Goal: Information Seeking & Learning: Learn about a topic

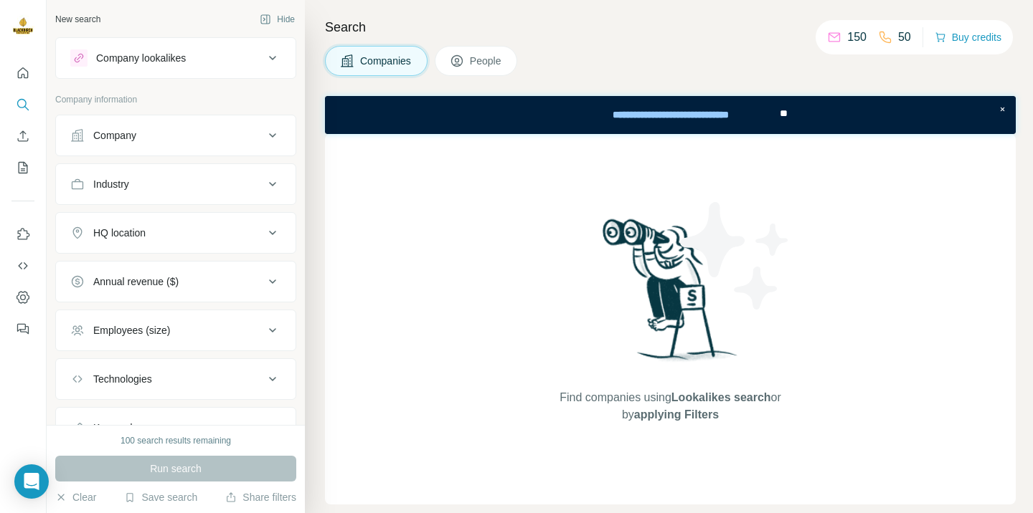
click at [227, 148] on button "Company" at bounding box center [175, 135] width 239 height 34
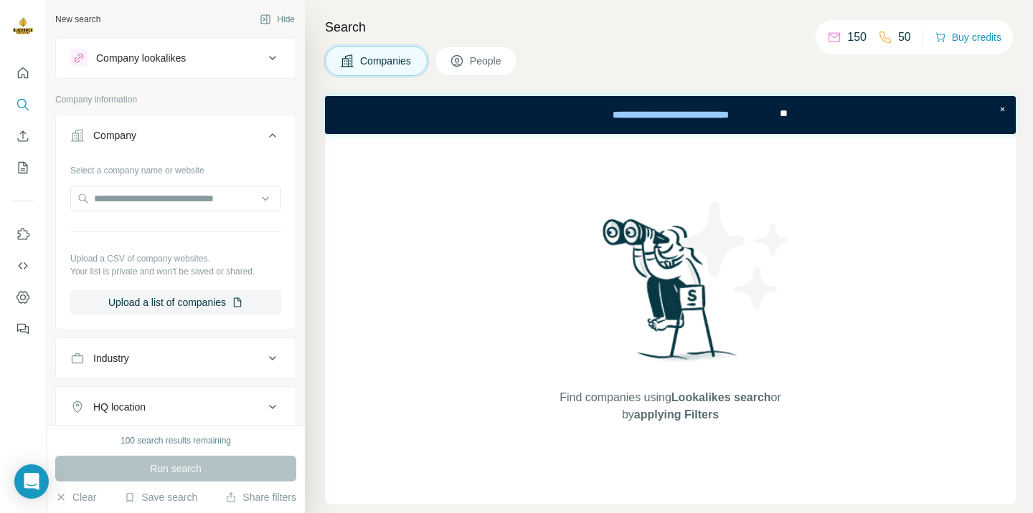
click at [227, 148] on button "Company" at bounding box center [175, 138] width 239 height 40
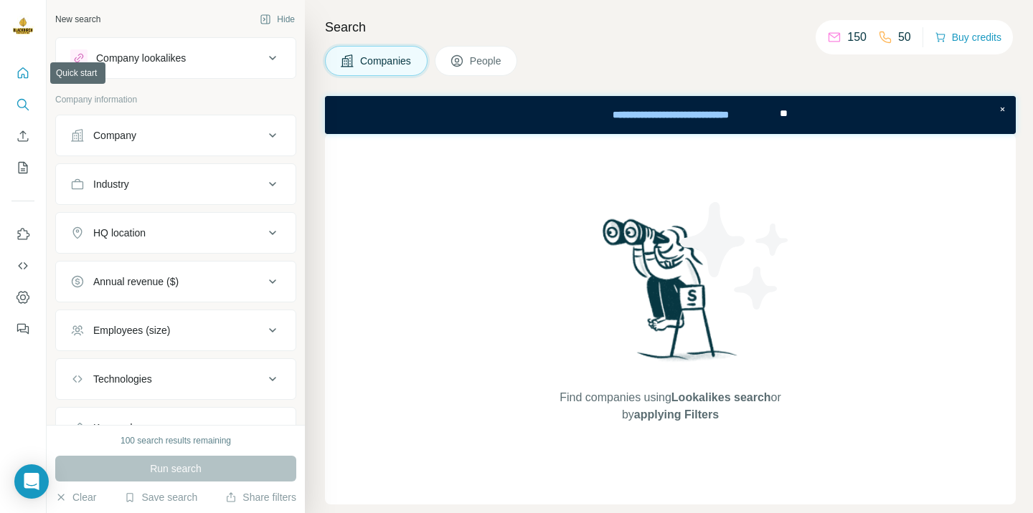
click at [26, 81] on button "Quick start" at bounding box center [22, 73] width 23 height 26
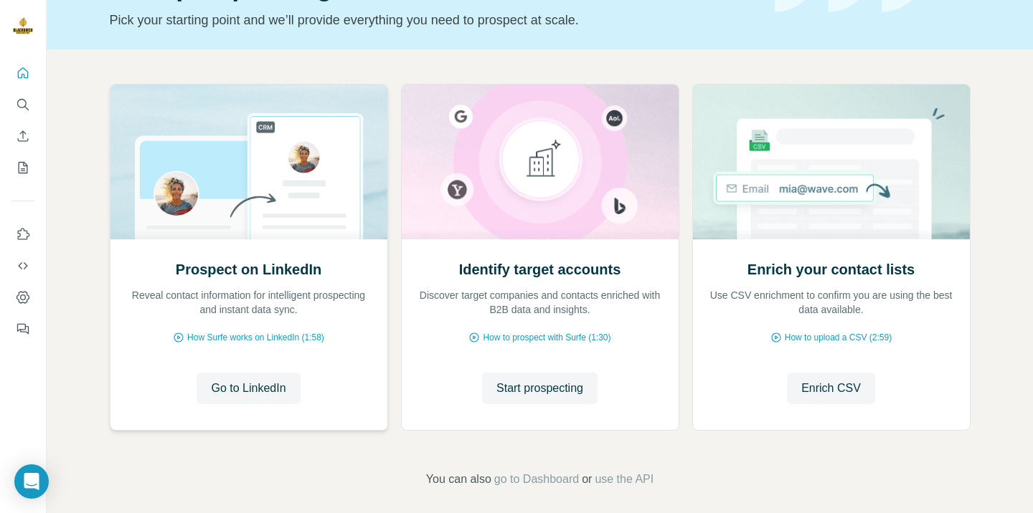
scroll to position [95, 0]
click at [543, 394] on span "Start prospecting" at bounding box center [539, 387] width 87 height 17
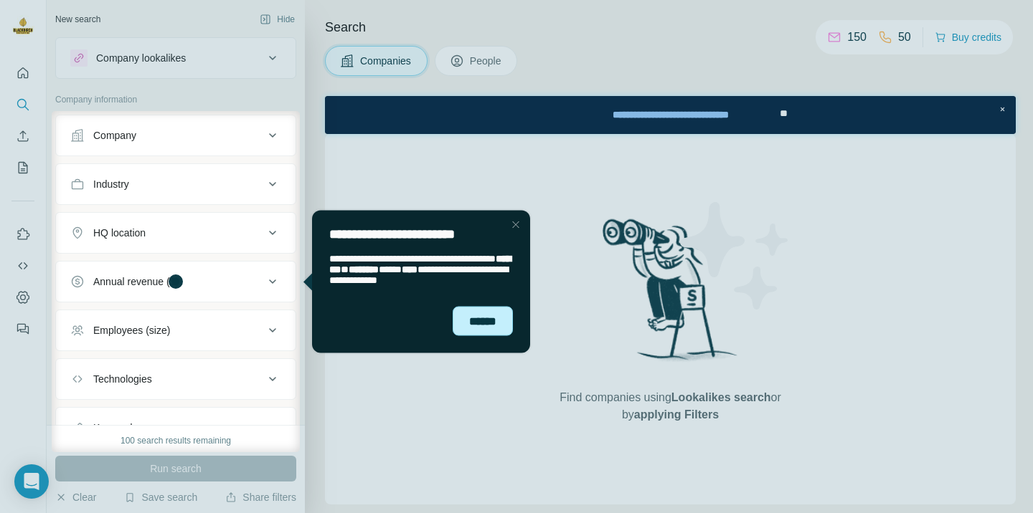
click at [457, 319] on div "******" at bounding box center [482, 320] width 60 height 29
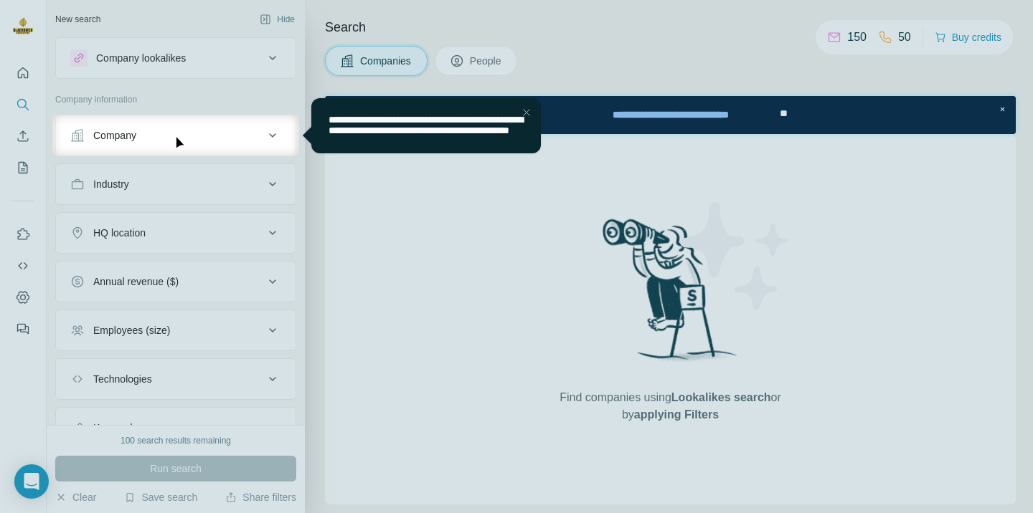
click at [521, 114] on div "Close Step" at bounding box center [526, 112] width 17 height 17
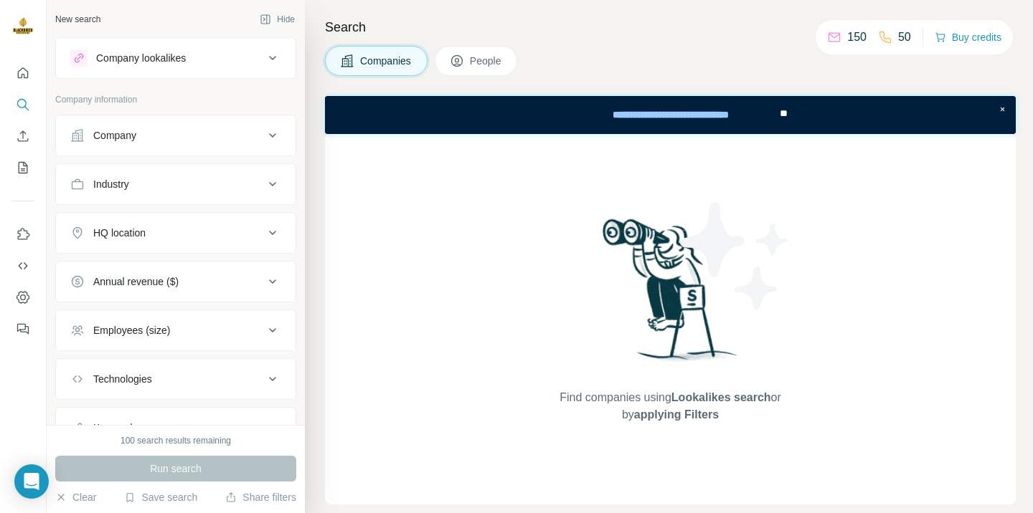
click at [262, 128] on button "Company" at bounding box center [175, 135] width 239 height 34
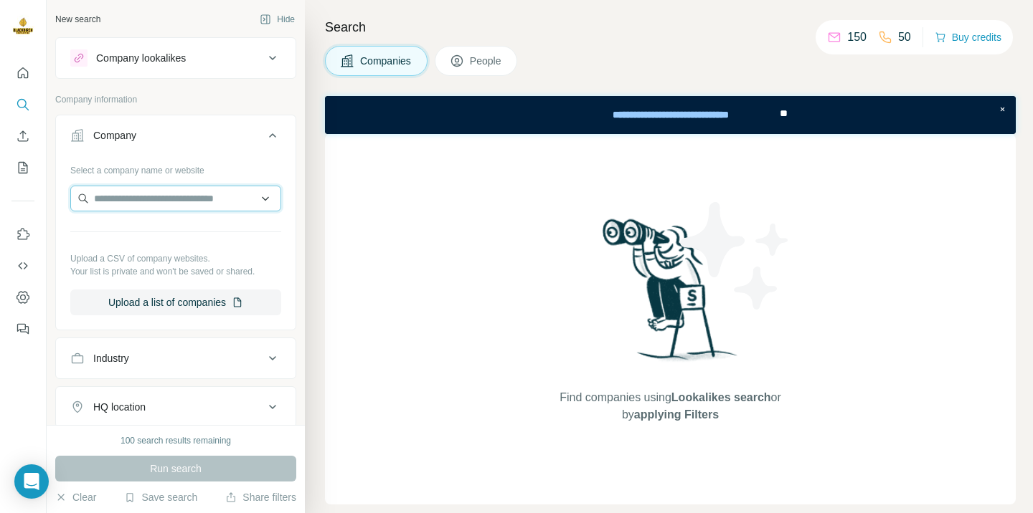
click at [201, 201] on input "text" at bounding box center [175, 199] width 211 height 26
type input "*"
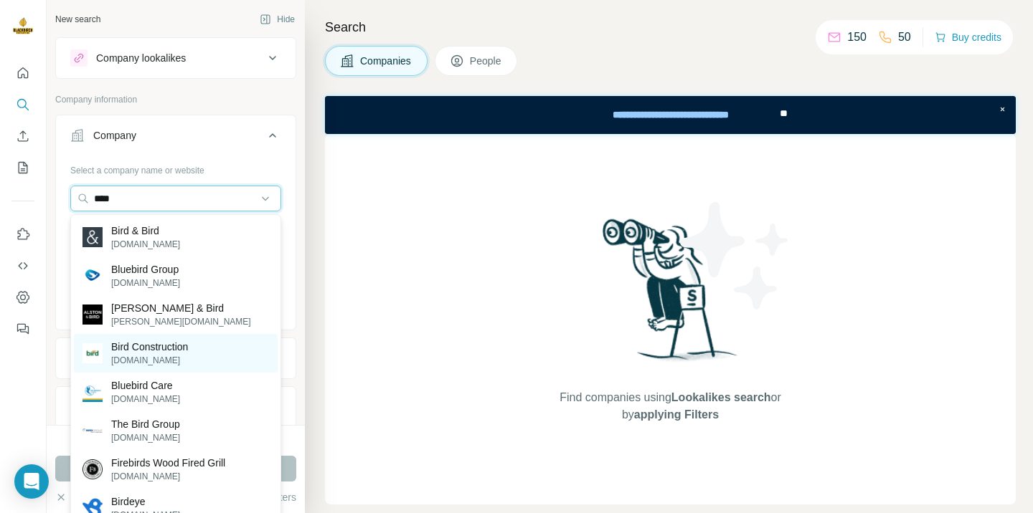
type input "****"
click at [138, 343] on p "Bird Construction" at bounding box center [149, 347] width 77 height 14
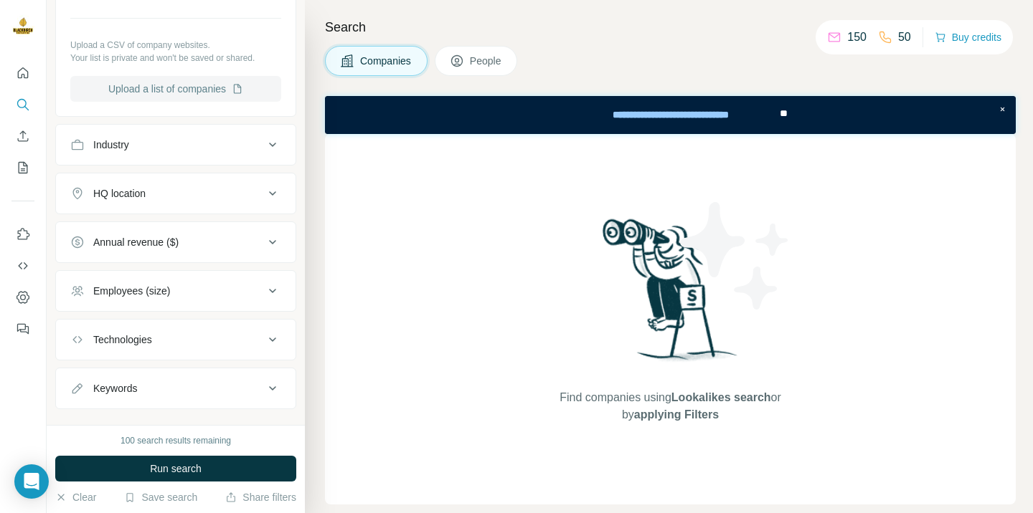
scroll to position [288, 0]
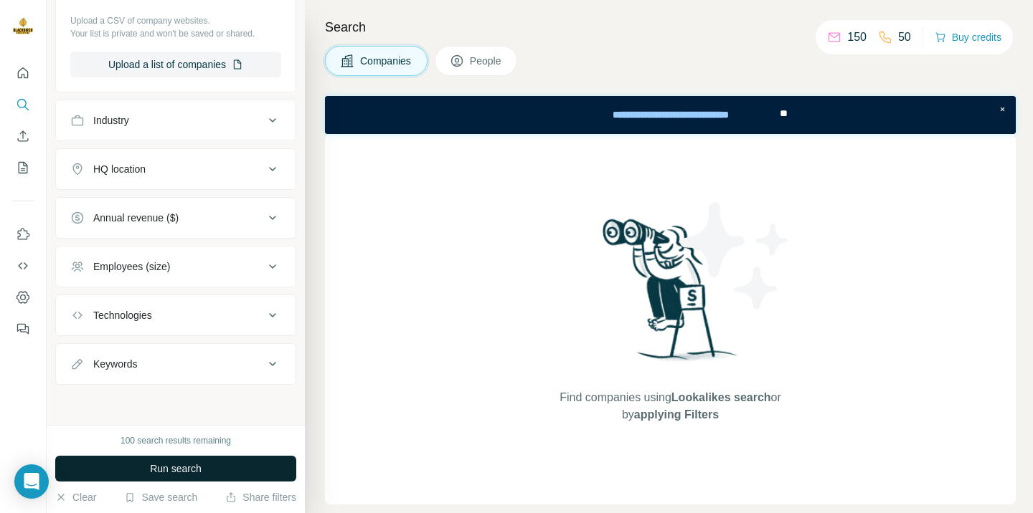
click at [169, 479] on button "Run search" at bounding box center [175, 469] width 241 height 26
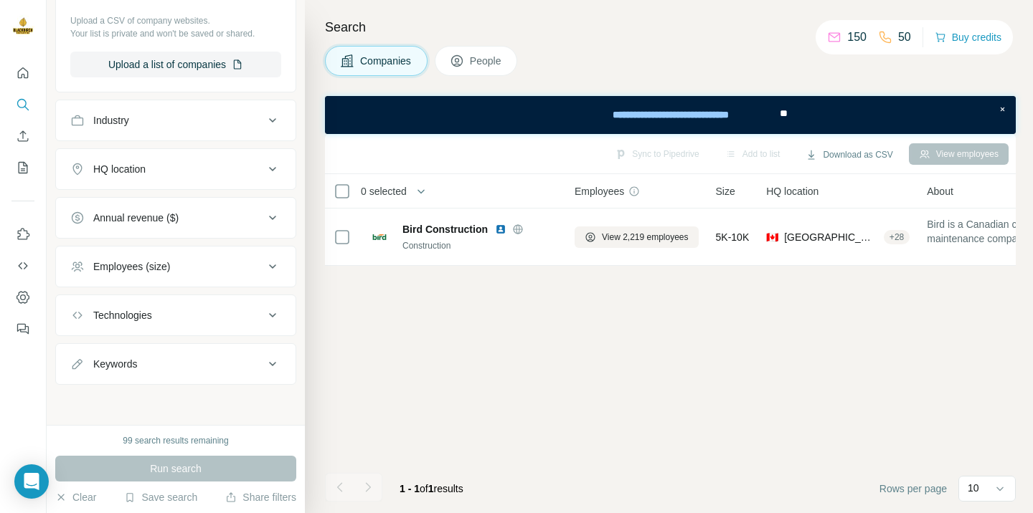
click at [250, 115] on div "Industry" at bounding box center [167, 120] width 194 height 14
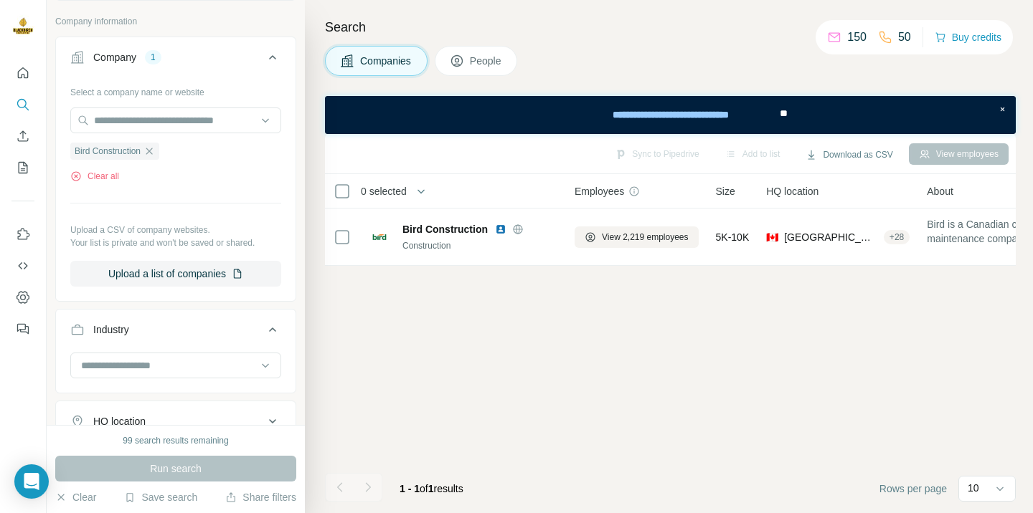
scroll to position [34, 0]
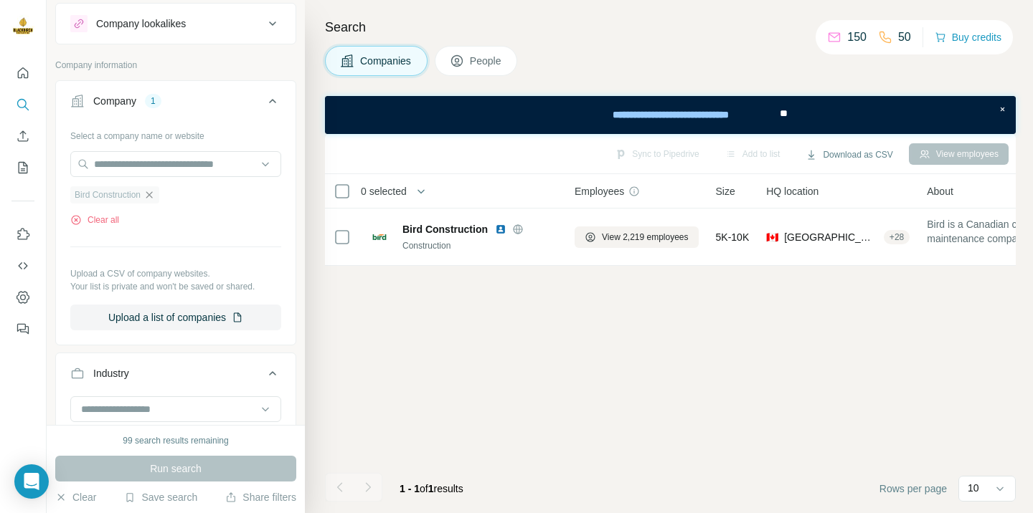
click at [153, 196] on icon "button" at bounding box center [148, 194] width 11 height 11
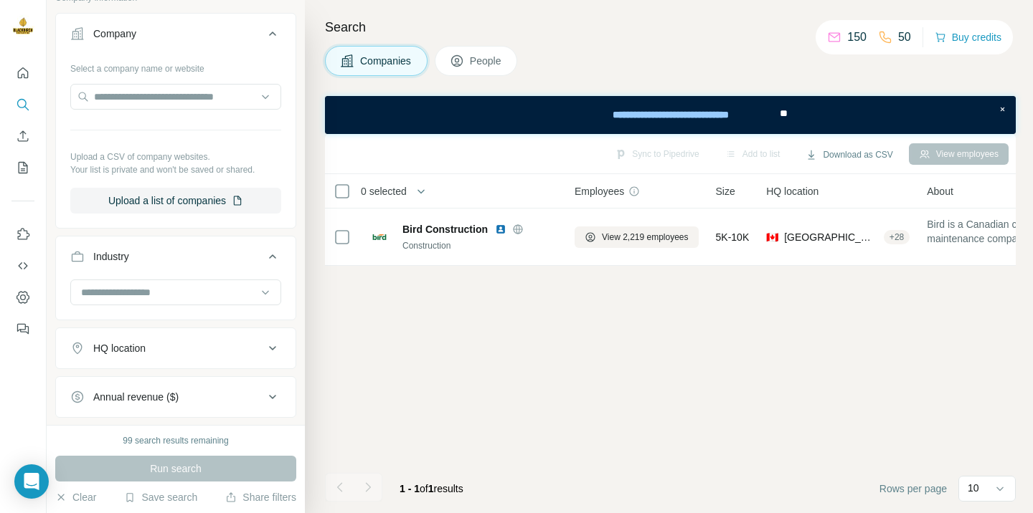
scroll to position [100, 0]
click at [204, 303] on div at bounding box center [168, 295] width 177 height 24
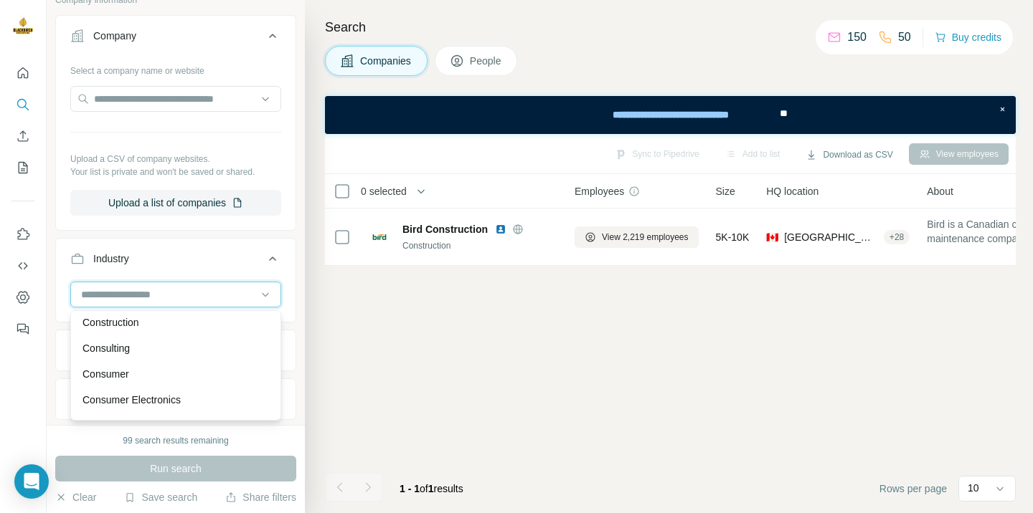
scroll to position [2898, 0]
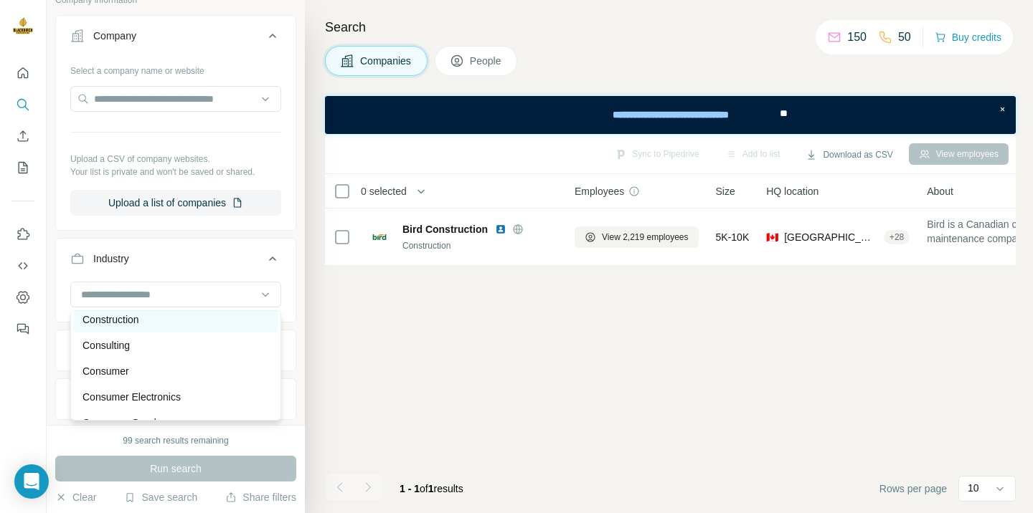
click at [150, 322] on div "Construction" at bounding box center [175, 320] width 186 height 14
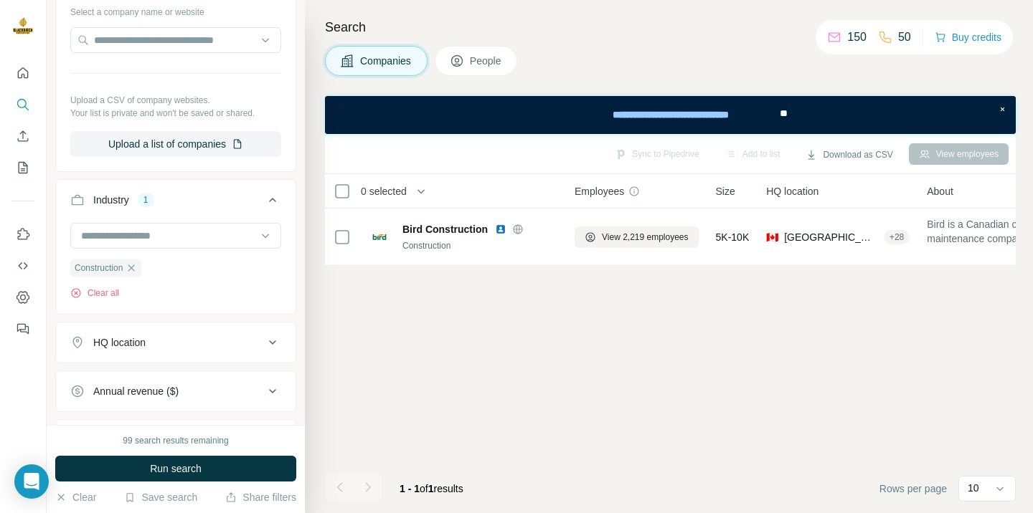
scroll to position [191, 0]
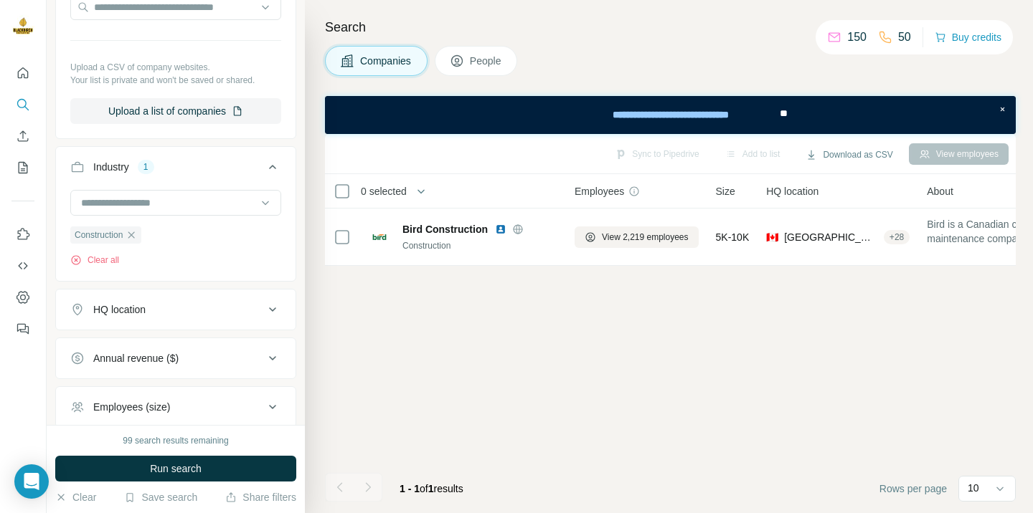
click at [202, 312] on div "HQ location" at bounding box center [167, 310] width 194 height 14
click at [189, 346] on input "text" at bounding box center [175, 346] width 211 height 26
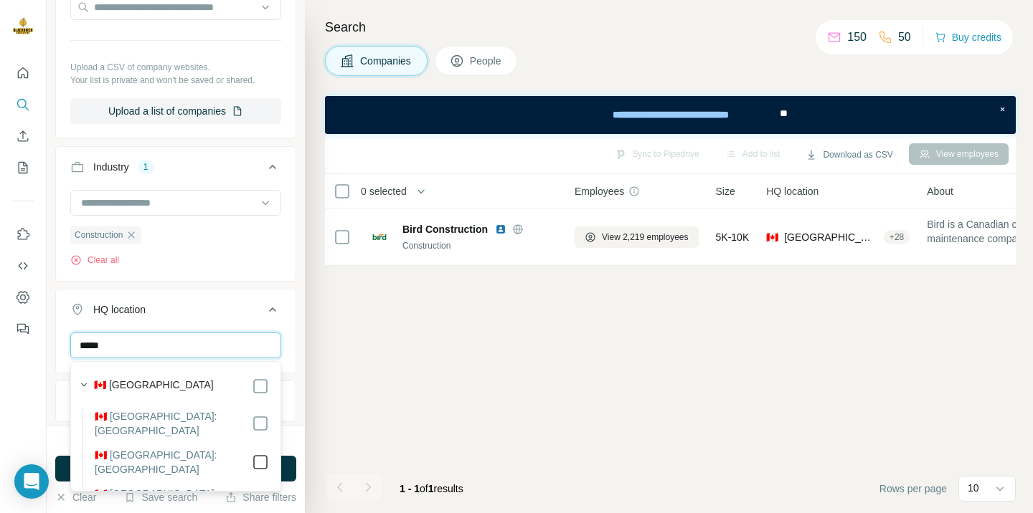
type input "*****"
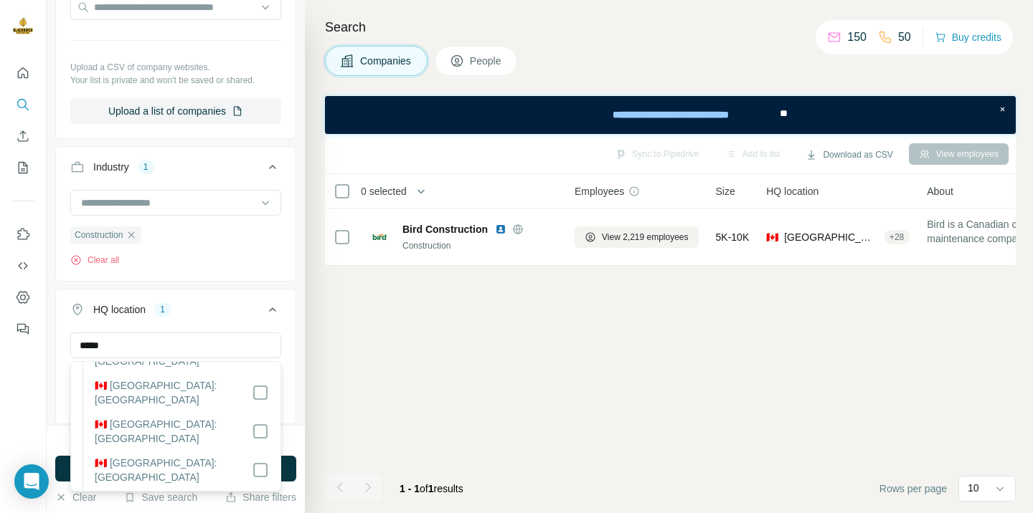
scroll to position [230, 0]
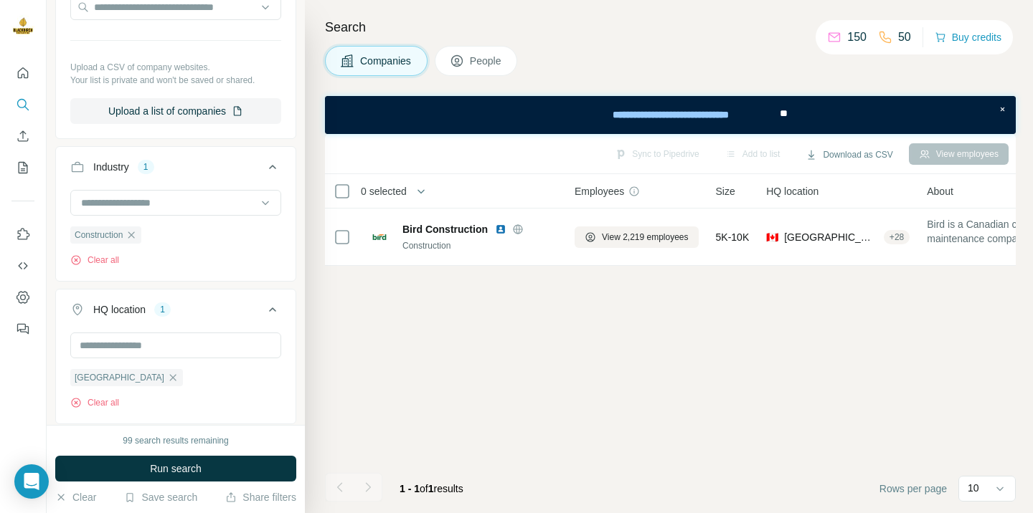
click at [294, 426] on div "99 search results remaining Run search Clear Save search Share filters" at bounding box center [176, 469] width 258 height 88
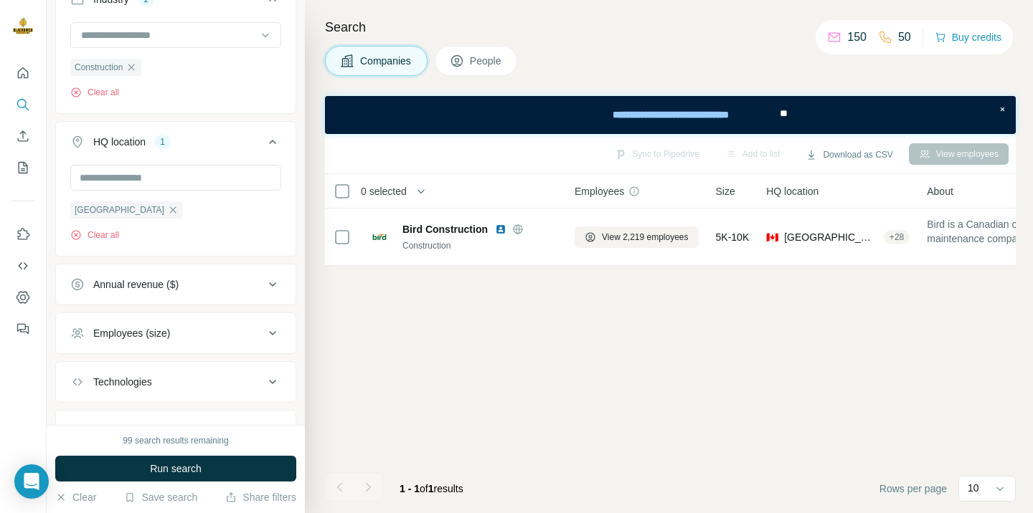
scroll to position [427, 0]
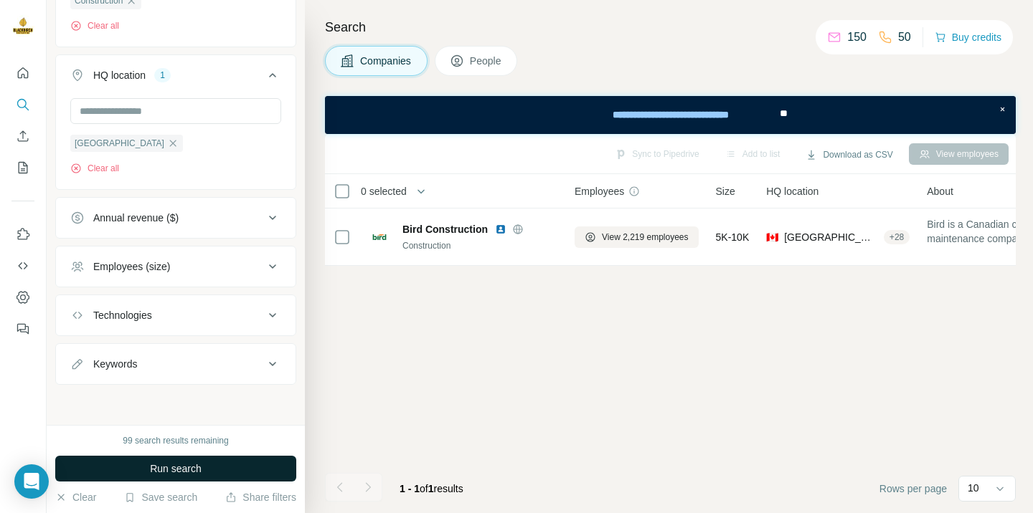
click at [229, 471] on button "Run search" at bounding box center [175, 469] width 241 height 26
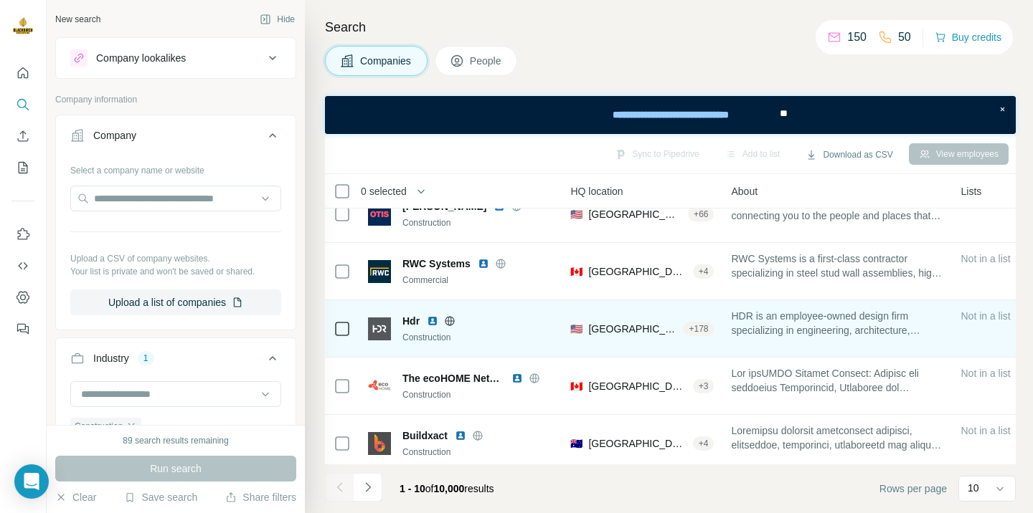
scroll to position [318, 212]
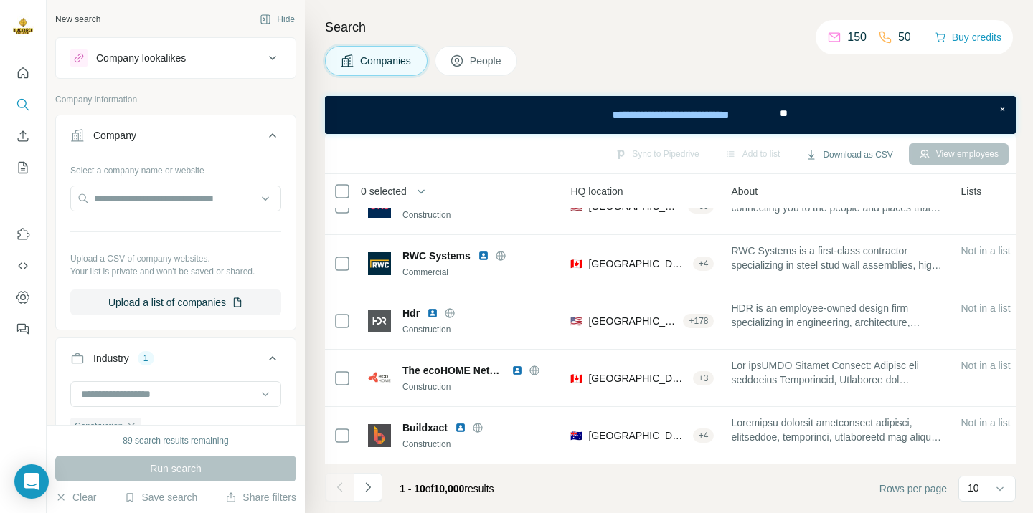
click at [143, 57] on div "Company lookalikes" at bounding box center [141, 58] width 90 height 14
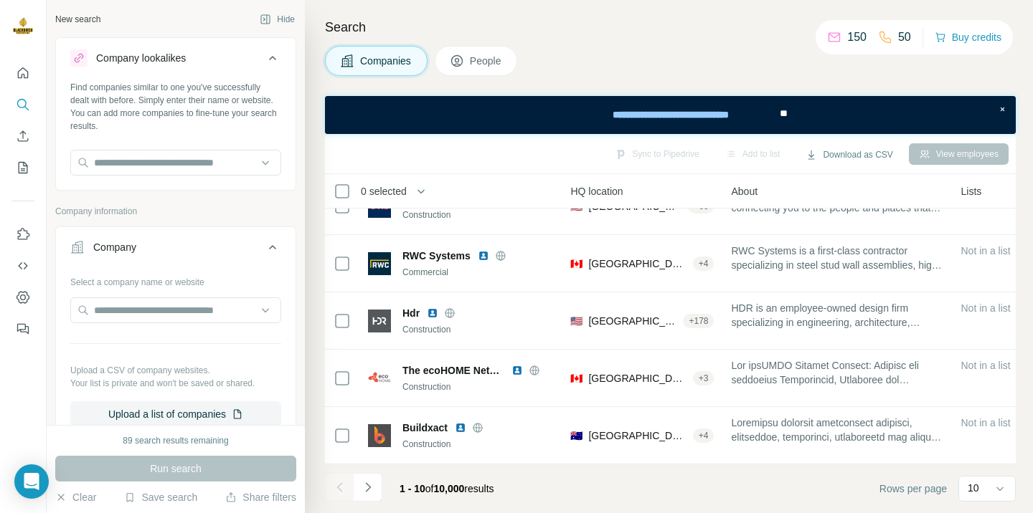
click at [143, 57] on div "Company lookalikes" at bounding box center [141, 58] width 90 height 14
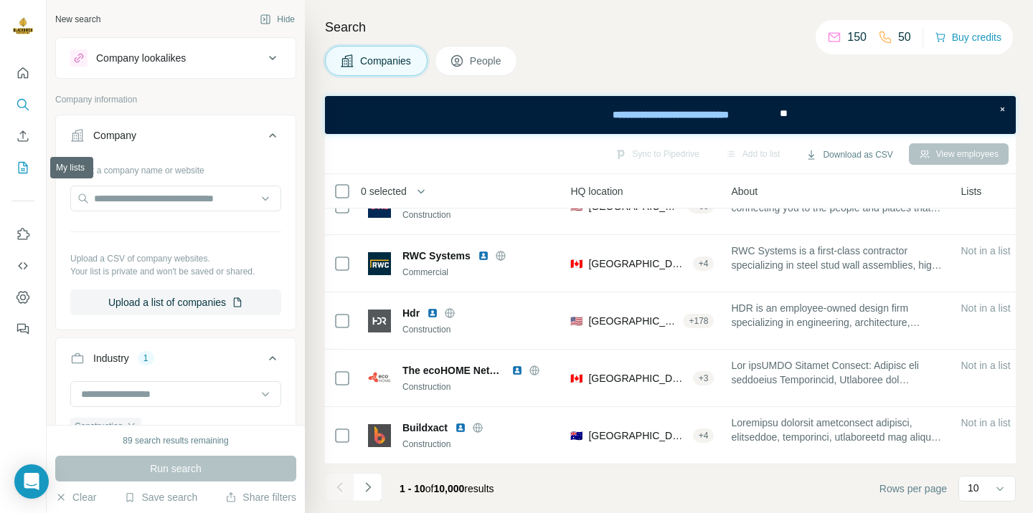
click at [19, 168] on icon "My lists" at bounding box center [23, 168] width 14 height 14
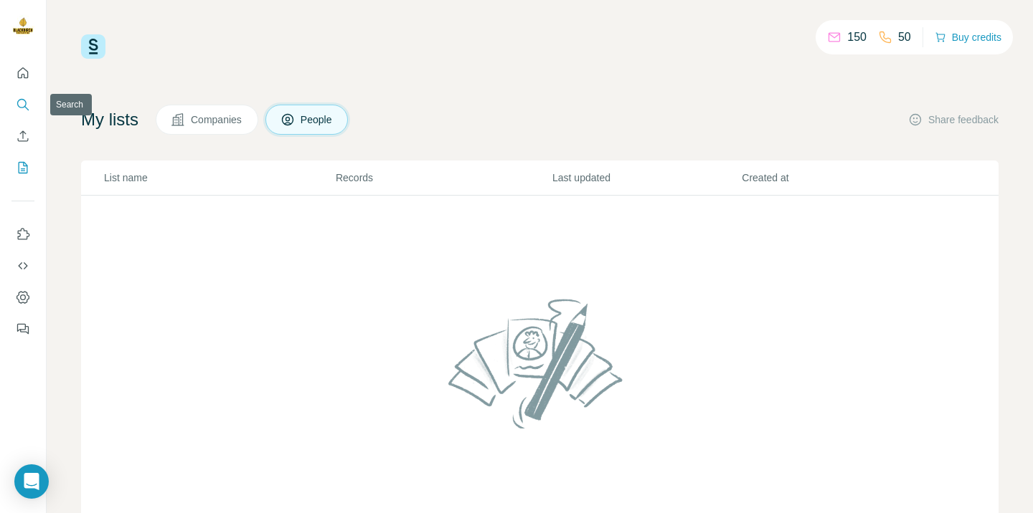
click at [27, 110] on icon "Search" at bounding box center [23, 105] width 14 height 14
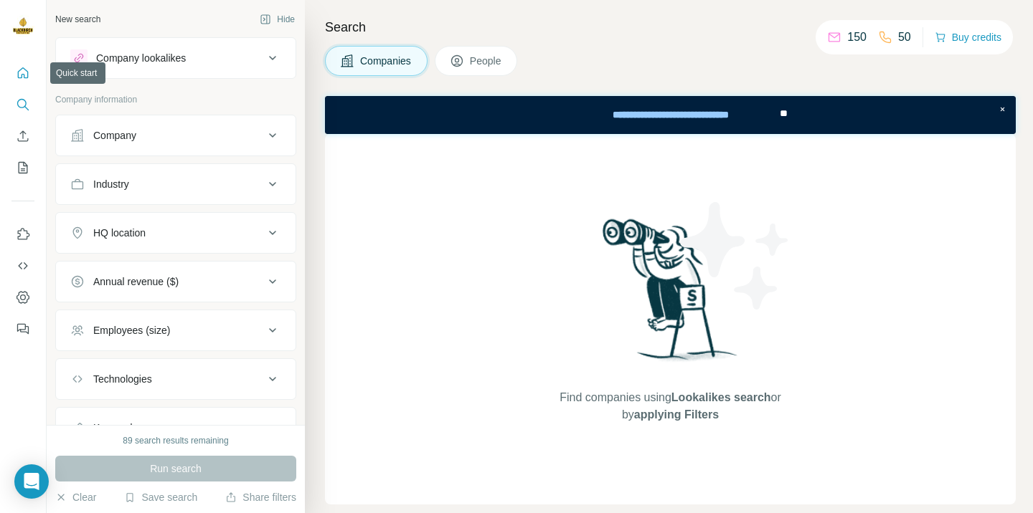
click at [22, 71] on icon "Quick start" at bounding box center [23, 73] width 14 height 14
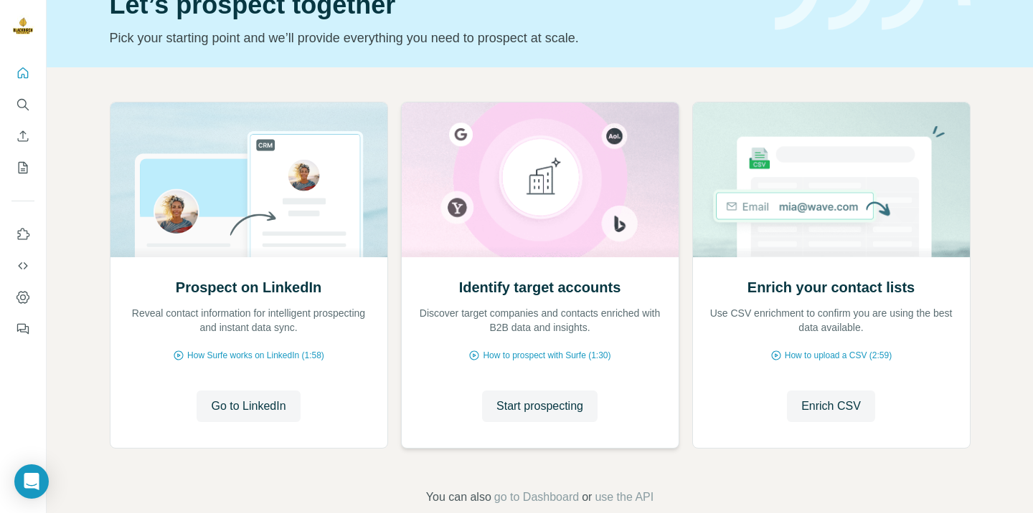
scroll to position [103, 0]
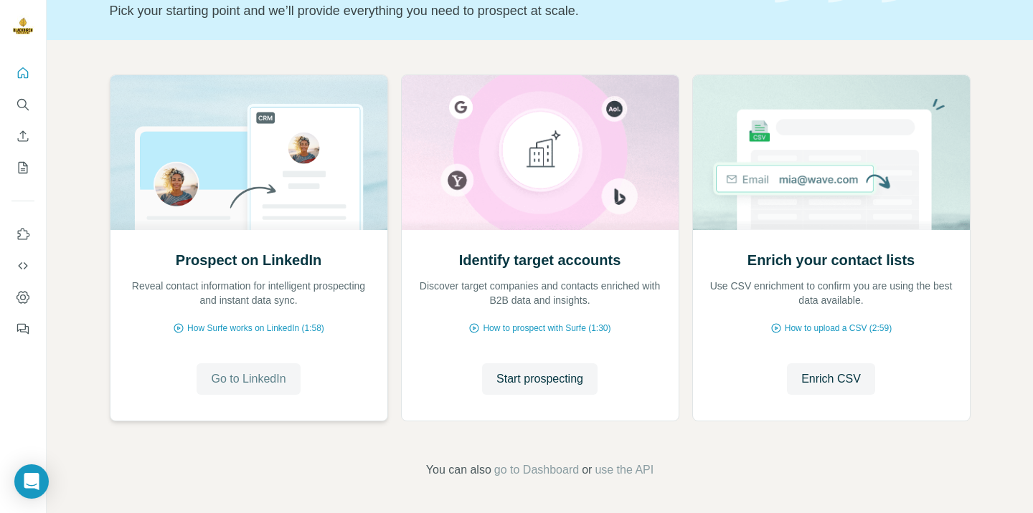
click at [265, 379] on span "Go to LinkedIn" at bounding box center [248, 379] width 75 height 17
